Goal: Information Seeking & Learning: Compare options

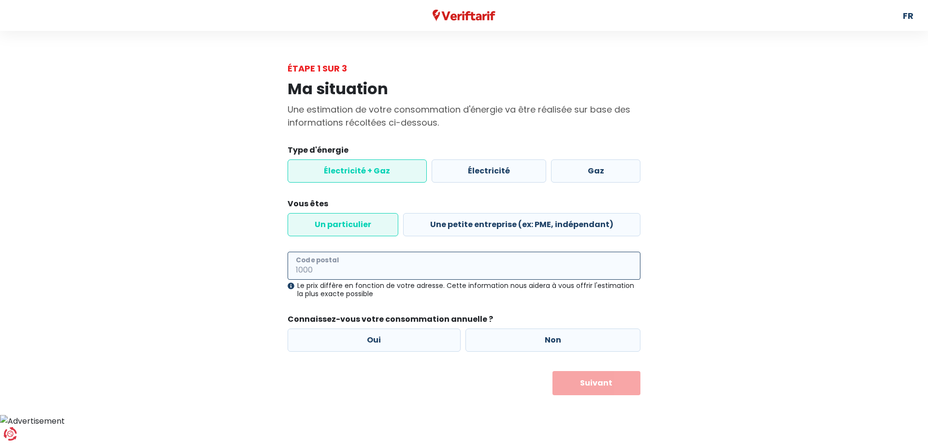
click at [558, 256] on input "Code postal" at bounding box center [464, 266] width 353 height 28
type input "8940"
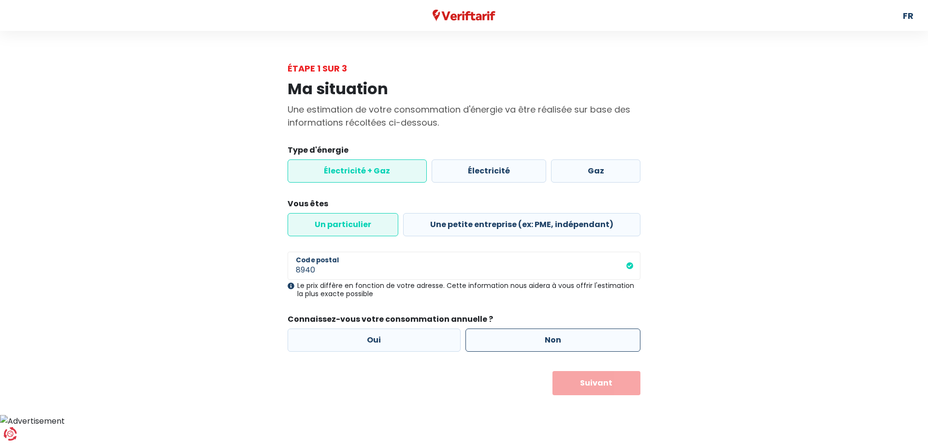
click at [537, 336] on label "Non" at bounding box center [554, 340] width 176 height 23
click at [537, 336] on input "Non" at bounding box center [554, 340] width 176 height 23
radio input "true"
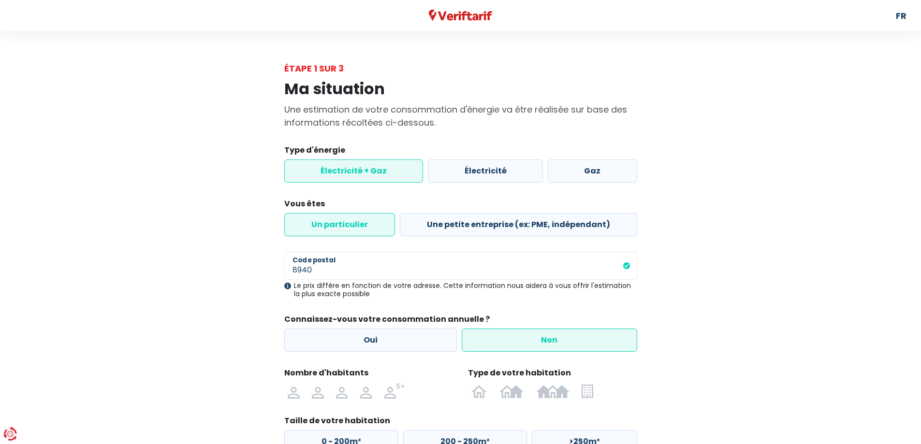
scroll to position [84, 0]
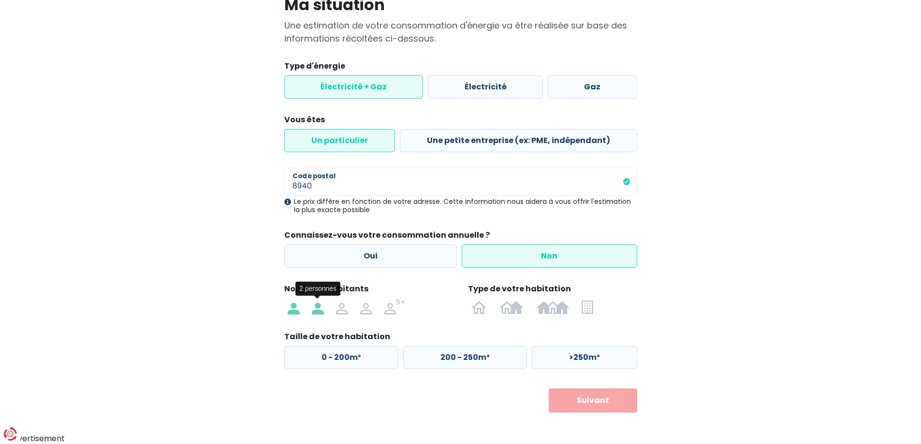
click at [316, 306] on img at bounding box center [318, 306] width 12 height 15
click at [316, 306] on input "radio" at bounding box center [318, 306] width 24 height 15
radio input "true"
click at [585, 303] on img at bounding box center [587, 306] width 11 height 15
click at [585, 303] on input "radio" at bounding box center [588, 306] width 24 height 15
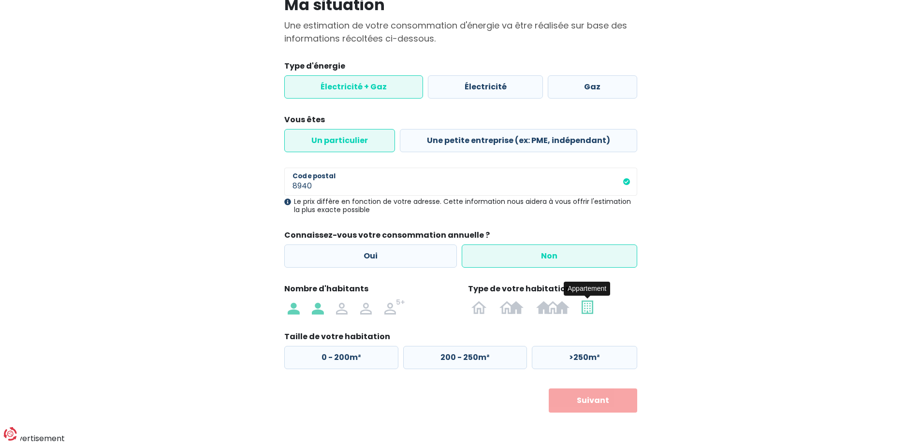
radio input "true"
click at [498, 356] on label "50 - 100m²" at bounding box center [462, 357] width 121 height 23
click at [498, 356] on input "50 - 100m²" at bounding box center [462, 357] width 121 height 23
radio input "true"
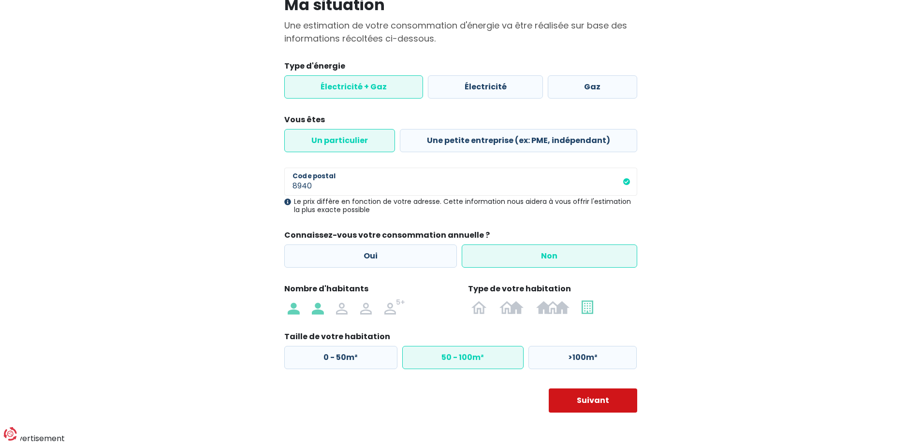
click at [614, 412] on button "Suivant" at bounding box center [593, 401] width 88 height 24
select select
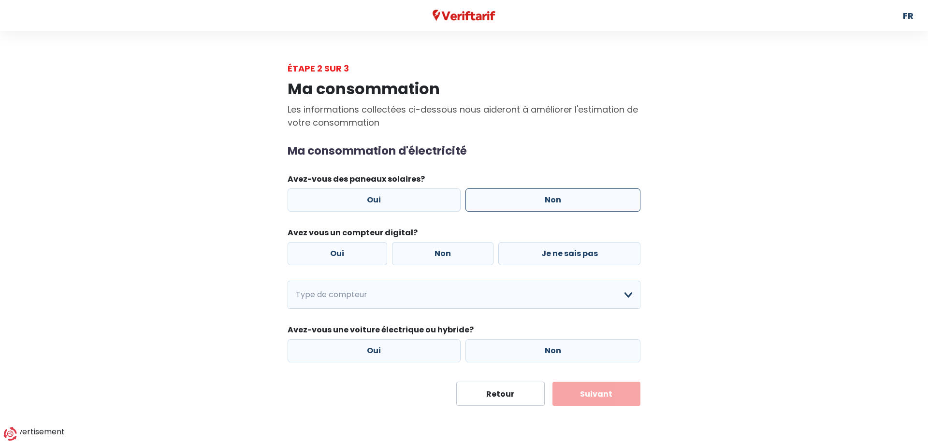
click at [547, 208] on label "Non" at bounding box center [554, 200] width 176 height 23
click at [547, 208] on input "Non" at bounding box center [554, 200] width 176 height 23
radio input "true"
click at [559, 252] on label "Je ne sais pas" at bounding box center [569, 253] width 142 height 23
click at [559, 252] on input "Je ne sais pas" at bounding box center [569, 253] width 142 height 23
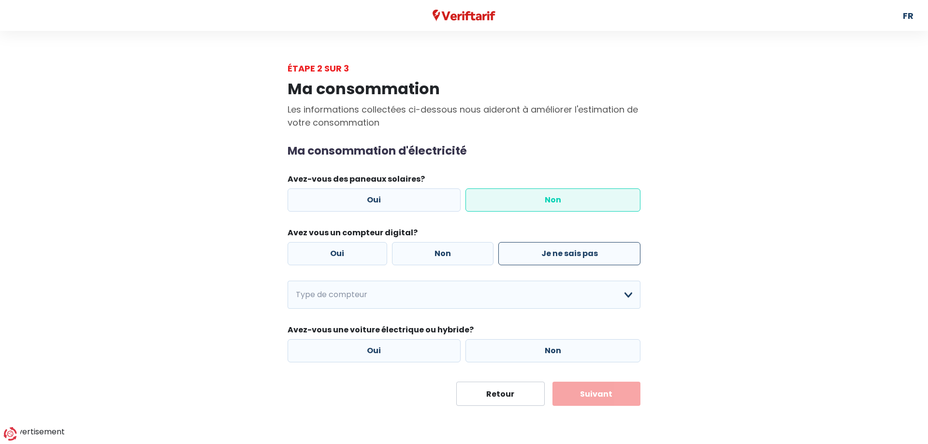
radio input "true"
click at [454, 260] on label "Non" at bounding box center [443, 253] width 102 height 23
click at [454, 260] on input "Non" at bounding box center [443, 253] width 102 height 23
radio input "true"
radio input "false"
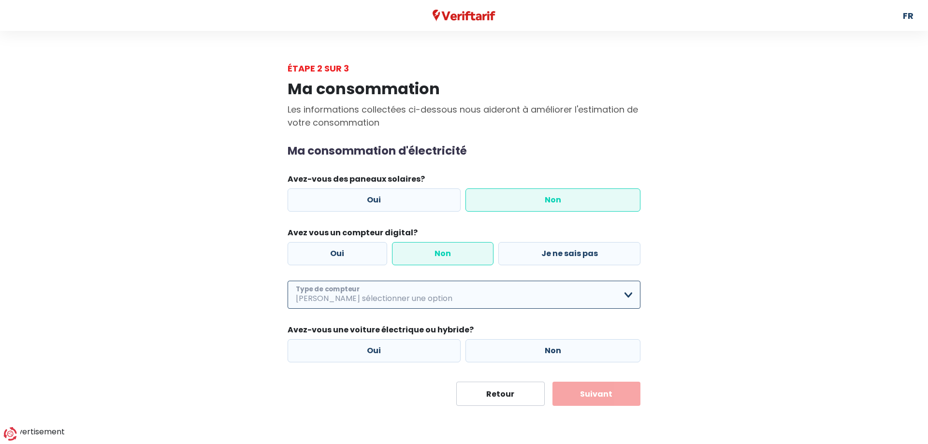
click at [480, 293] on select "Mono-horaire Bi-horaire Mono-horaire + exclusif nuit Bi-horaire + exclusif nuit…" at bounding box center [464, 295] width 353 height 28
click at [288, 281] on select "Mono-horaire Bi-horaire Mono-horaire + exclusif nuit Bi-horaire + exclusif nuit…" at bounding box center [464, 295] width 353 height 28
select select "day_single_rate"
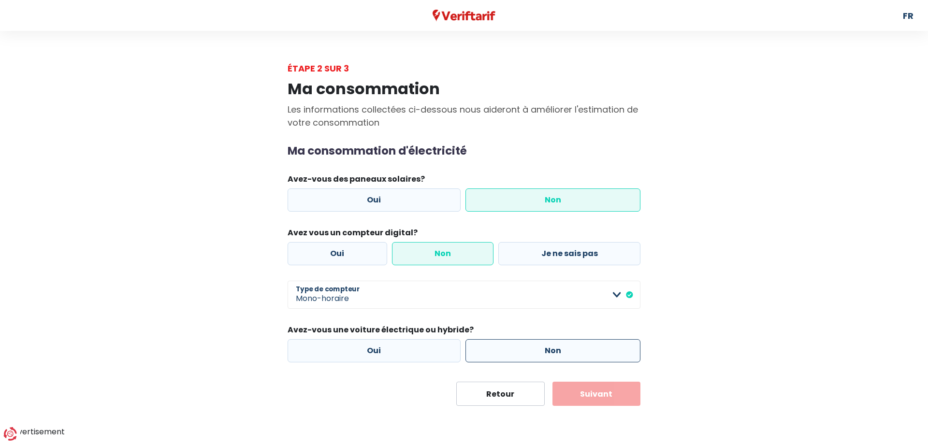
click at [551, 348] on label "Non" at bounding box center [554, 350] width 176 height 23
click at [551, 348] on input "Non" at bounding box center [554, 350] width 176 height 23
radio input "true"
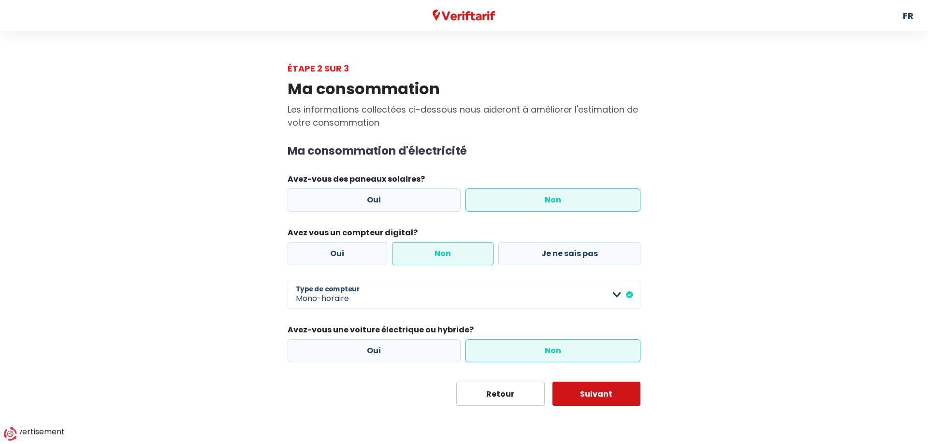
click at [607, 397] on button "Suivant" at bounding box center [597, 394] width 88 height 24
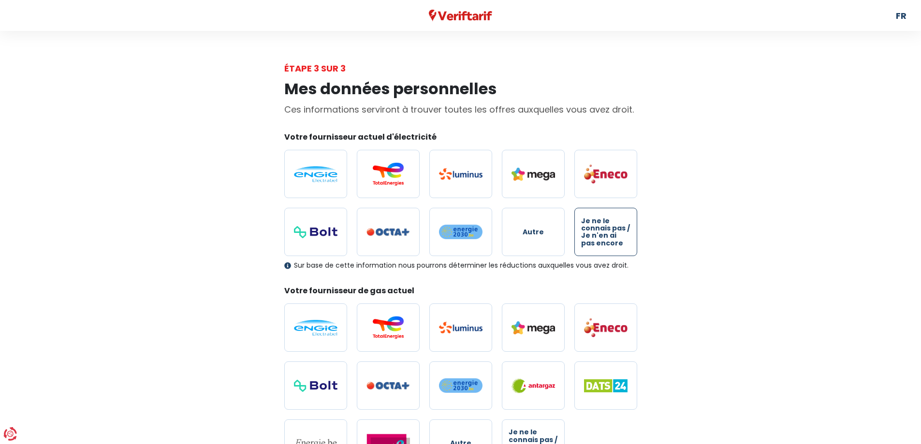
click at [632, 230] on label "Je ne le connais pas / Je n'en ai pas encore" at bounding box center [605, 232] width 63 height 48
click at [632, 230] on input "Je ne le connais pas / Je n'en ai pas encore" at bounding box center [605, 232] width 63 height 48
radio input "true"
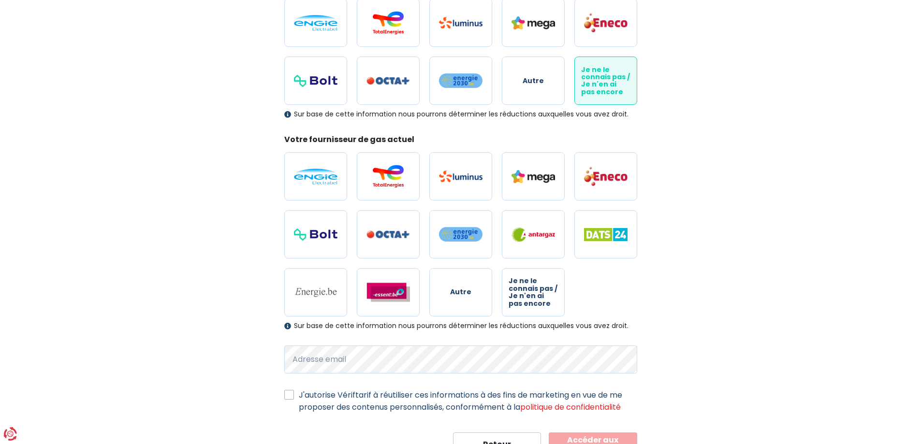
scroll to position [152, 0]
click at [544, 291] on span "Je ne le connais pas / Je n'en ai pas encore" at bounding box center [533, 292] width 49 height 30
click at [544, 291] on input "Je ne le connais pas / Je n'en ai pas encore" at bounding box center [533, 291] width 63 height 48
radio input "true"
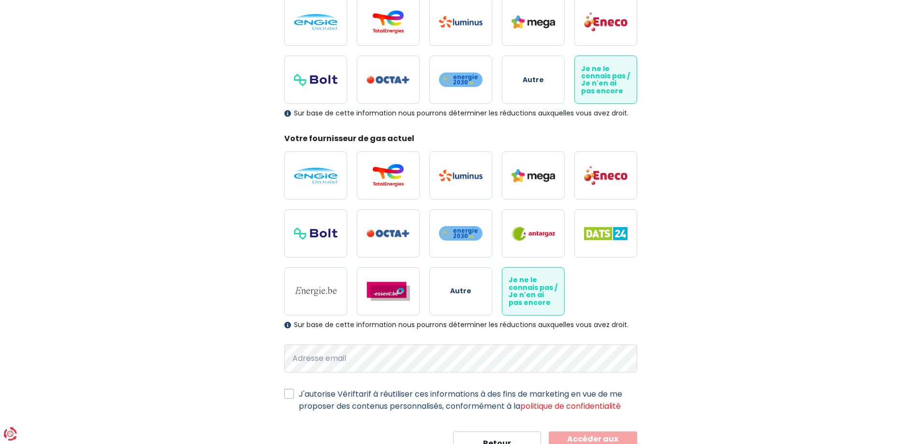
scroll to position [195, 0]
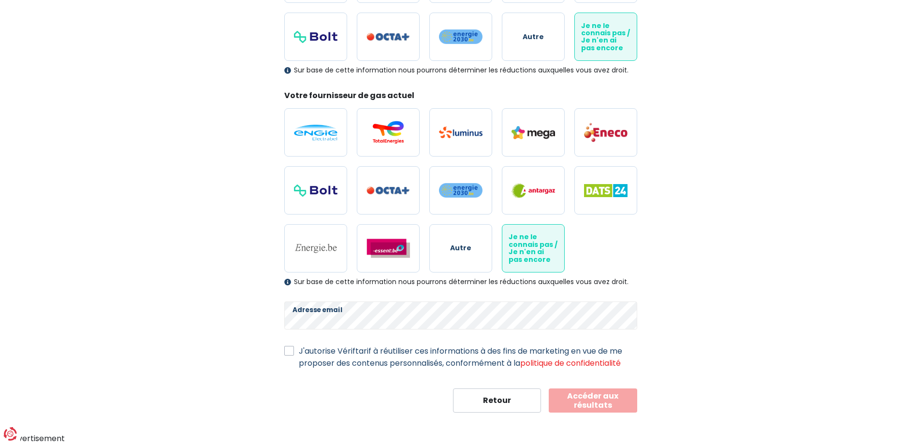
click at [296, 356] on div "J'autorise Vériftarif à réutiliser ces informations à des fins de marketing en …" at bounding box center [460, 357] width 353 height 24
click at [299, 349] on label "J'autorise Vériftarif à réutiliser ces informations à des fins de marketing en …" at bounding box center [468, 357] width 338 height 24
click at [285, 349] on input "J'autorise Vériftarif à réutiliser ces informations à des fins de marketing en …" at bounding box center [289, 350] width 10 height 10
checkbox input "true"
click at [612, 399] on button "Accéder aux résultats" at bounding box center [593, 401] width 88 height 24
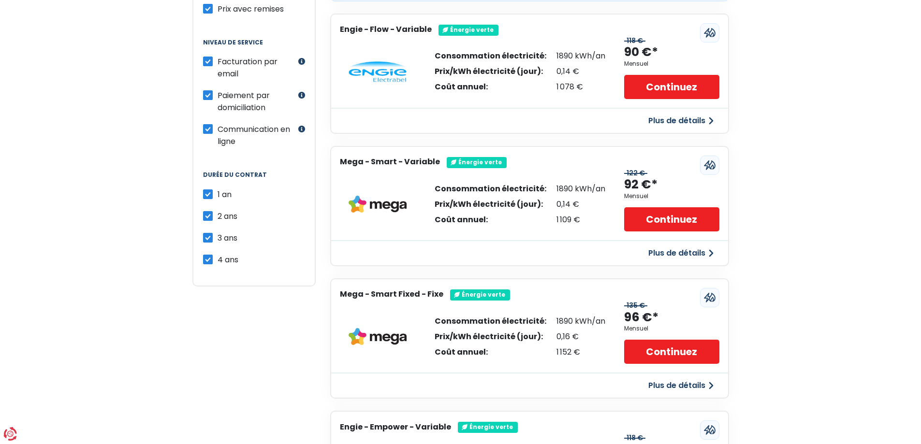
scroll to position [263, 0]
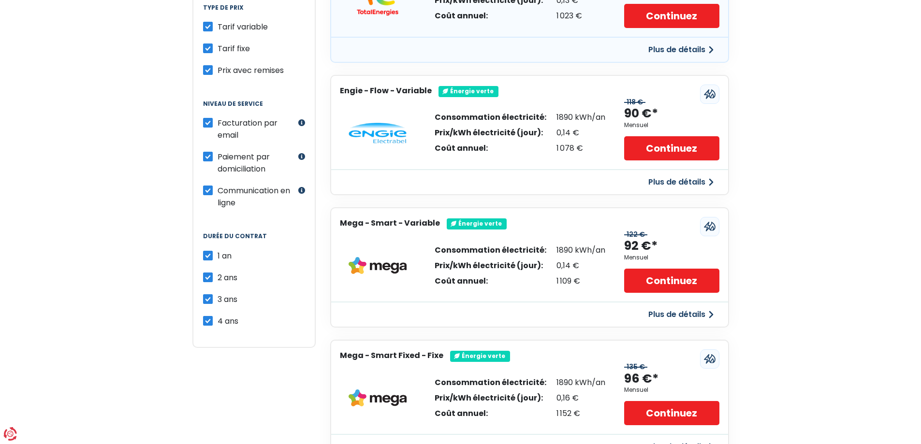
click at [218, 322] on label "4 ans" at bounding box center [228, 321] width 21 height 12
click at [209, 322] on input "4 ans" at bounding box center [208, 320] width 10 height 10
checkbox input "false"
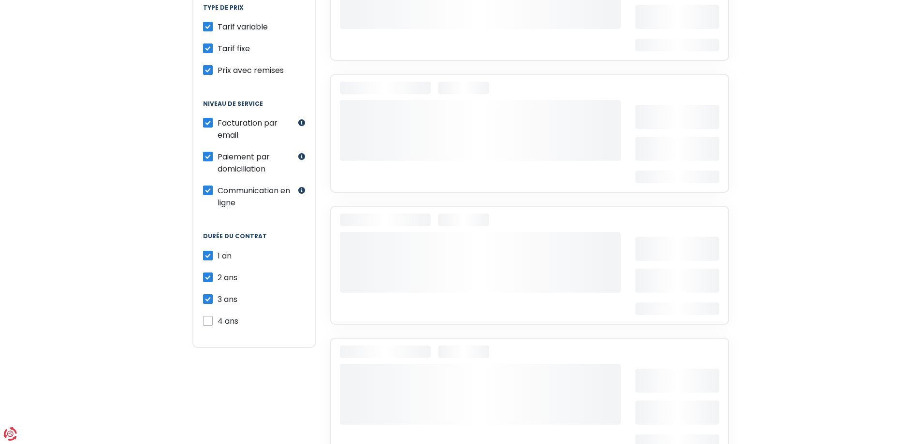
click at [218, 295] on label "3 ans" at bounding box center [228, 299] width 20 height 12
click at [209, 295] on input "3 ans" at bounding box center [208, 298] width 10 height 10
checkbox input "false"
click at [218, 281] on label "2 ans" at bounding box center [228, 278] width 20 height 12
click at [208, 281] on input "2 ans" at bounding box center [208, 277] width 10 height 10
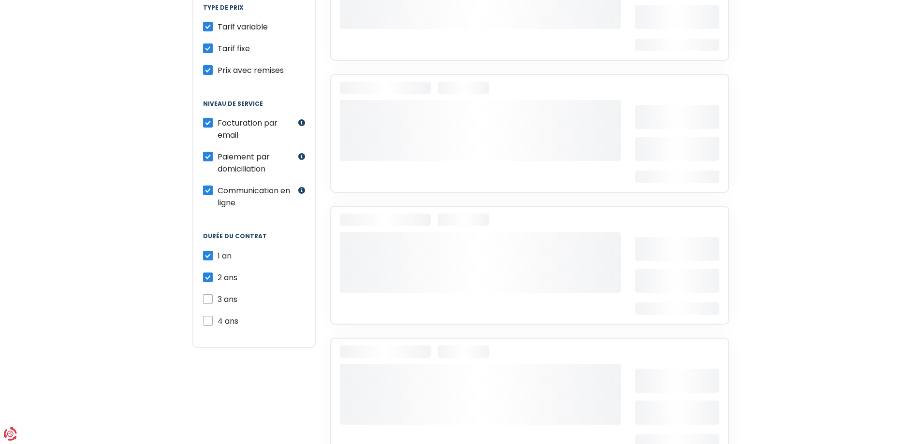
checkbox input "false"
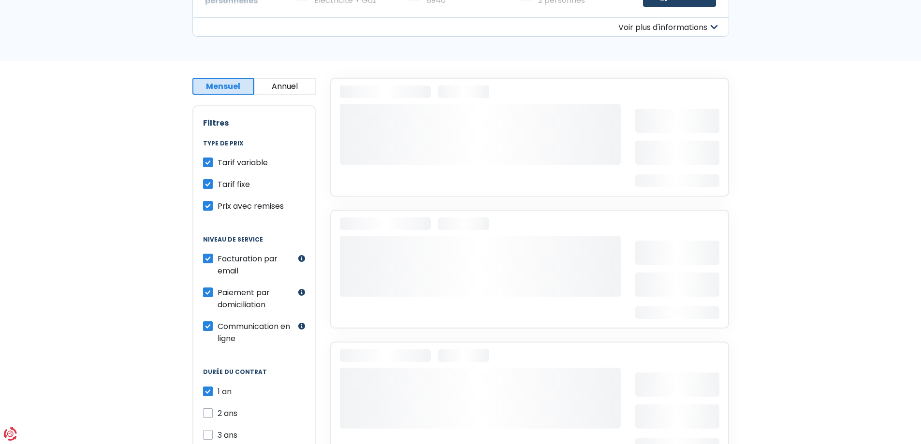
scroll to position [126, 0]
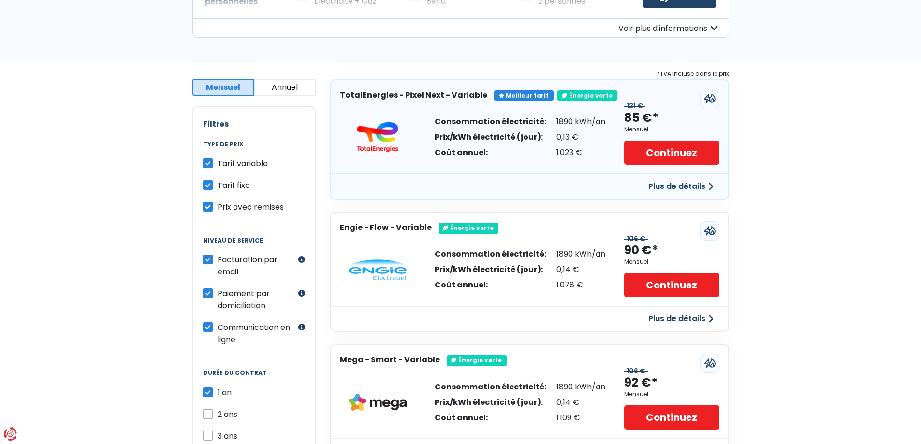
click at [218, 166] on label "Tarif variable" at bounding box center [243, 164] width 50 height 12
click at [209, 166] on input "Tarif variable" at bounding box center [208, 163] width 10 height 10
checkbox input "false"
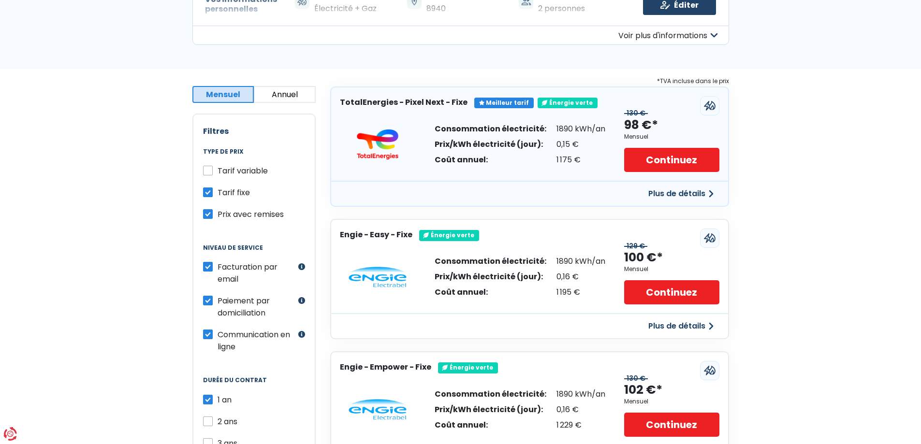
scroll to position [117, 0]
